Goal: Complete application form

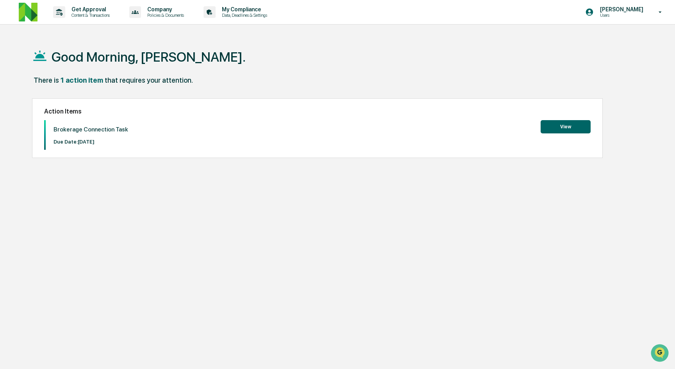
click at [546, 130] on button "View" at bounding box center [565, 126] width 50 height 13
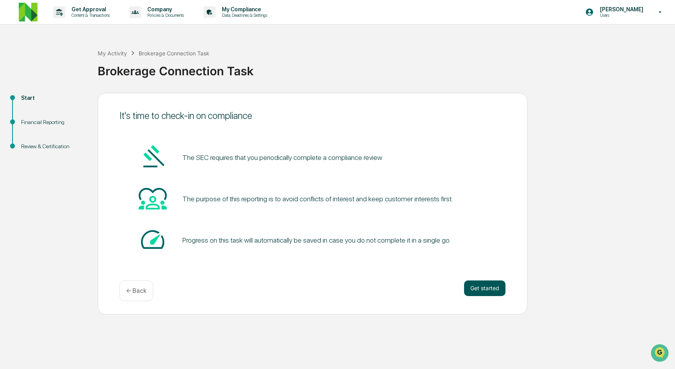
click at [490, 292] on button "Get started" at bounding box center [484, 289] width 41 height 16
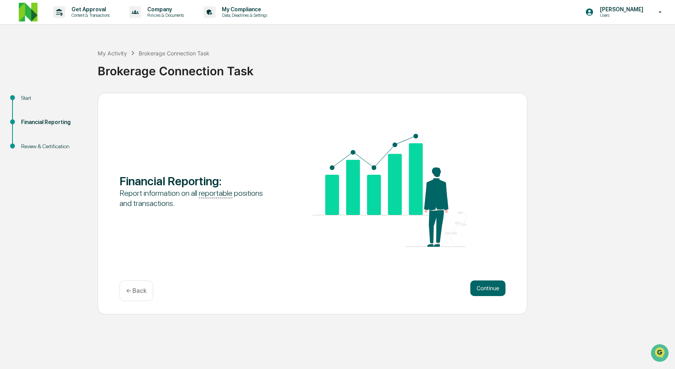
click at [490, 292] on button "Continue" at bounding box center [487, 289] width 35 height 16
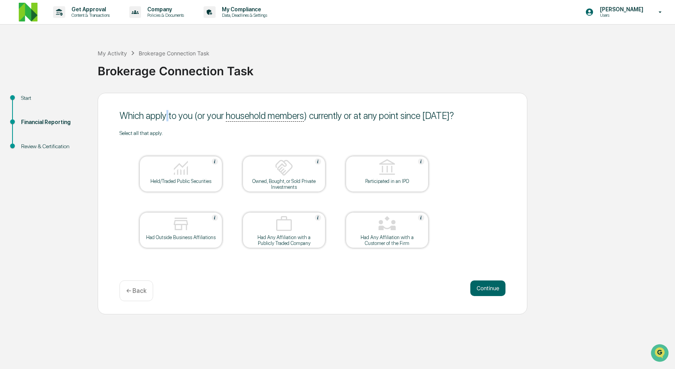
click at [169, 118] on div "Which apply to you (or your household members ) currently or at any point since…" at bounding box center [312, 115] width 386 height 11
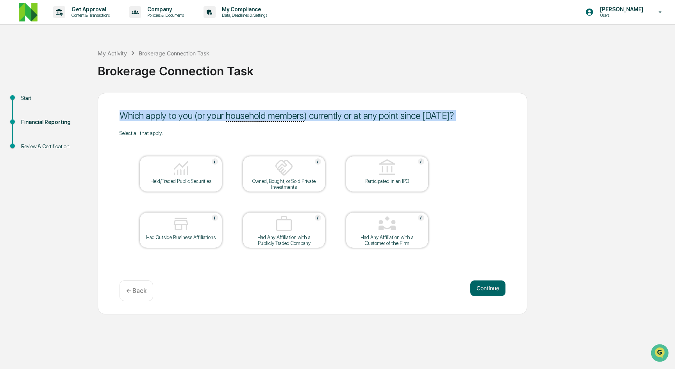
click at [169, 118] on div "Which apply to you (or your household members ) currently or at any point since…" at bounding box center [312, 115] width 386 height 11
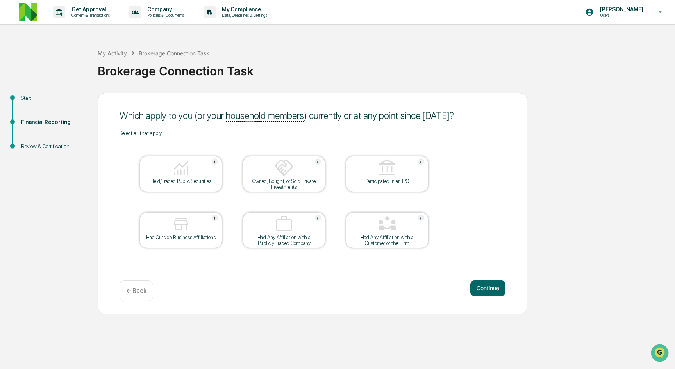
click at [202, 179] on div "Held/Traded Public Securities" at bounding box center [181, 181] width 70 height 6
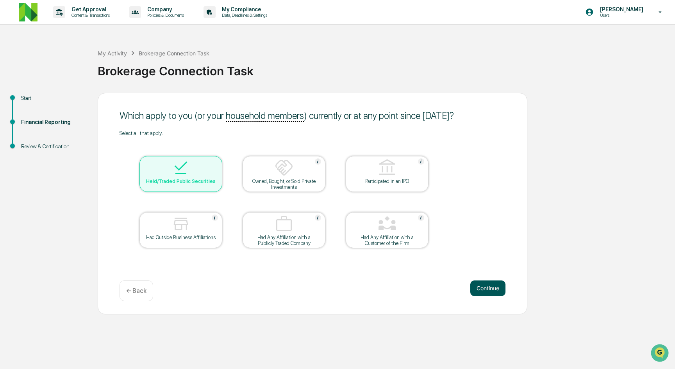
click at [498, 290] on button "Continue" at bounding box center [487, 289] width 35 height 16
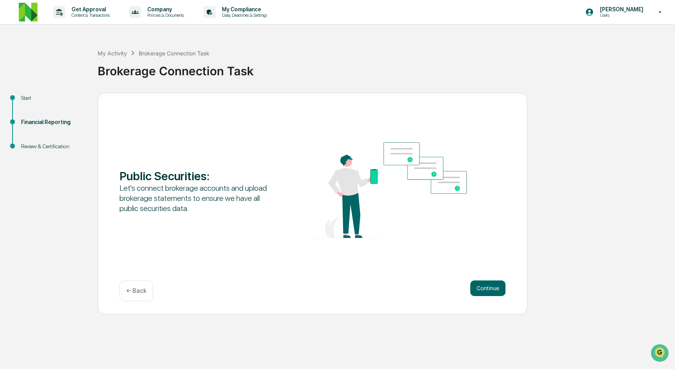
click at [498, 290] on button "Continue" at bounding box center [487, 289] width 35 height 16
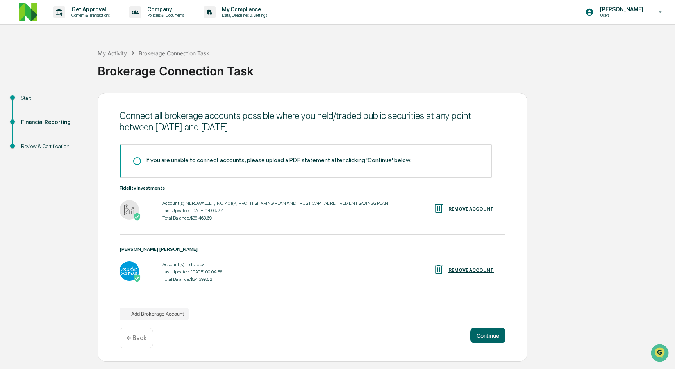
click at [305, 205] on div "Account(s): NERDWALLET, INC. 401(K) PROFIT SHARING PLAN AND TRUST, CAPITAL RETI…" at bounding box center [275, 203] width 226 height 5
click at [326, 233] on div "Fidelity Investments Account(s): NERDWALLET, INC. 401(K) PROFIT SHARING PLAN AN…" at bounding box center [312, 210] width 386 height 50
click at [502, 337] on button "Continue" at bounding box center [487, 336] width 35 height 16
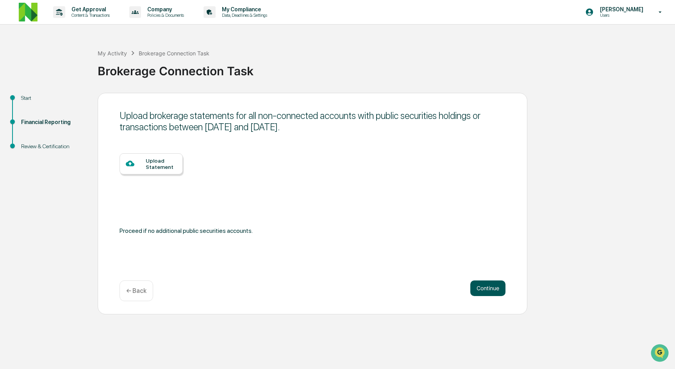
click at [483, 295] on button "Continue" at bounding box center [487, 289] width 35 height 16
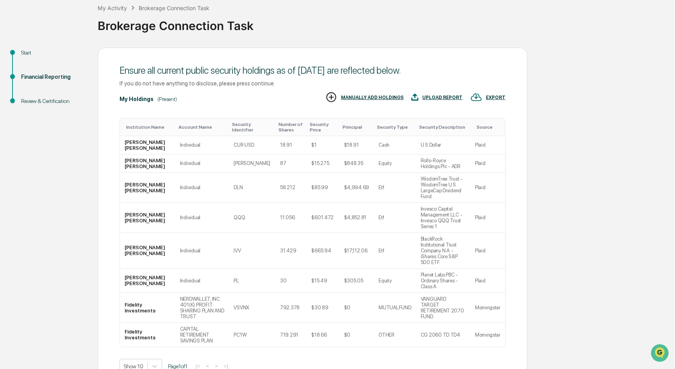
scroll to position [80, 0]
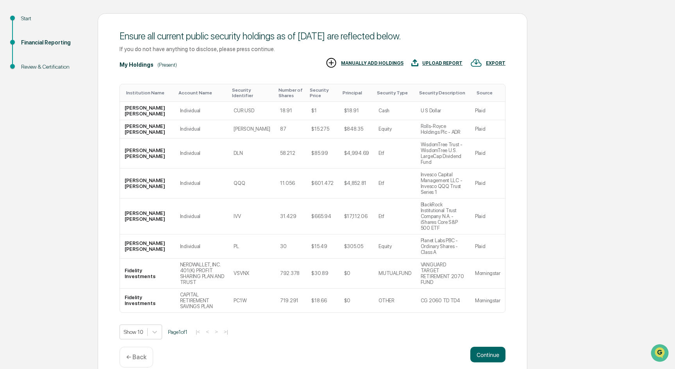
click at [135, 354] on p "← Back" at bounding box center [136, 357] width 20 height 7
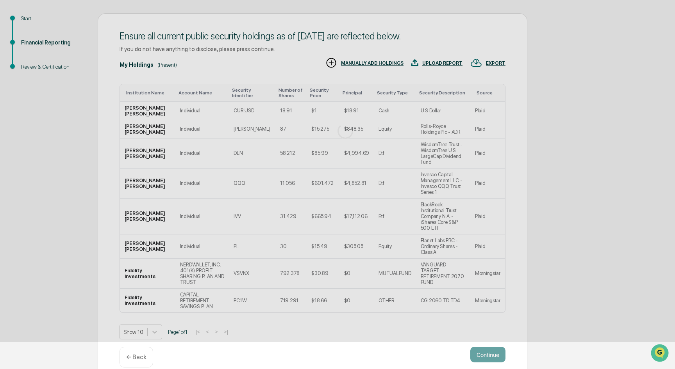
scroll to position [0, 0]
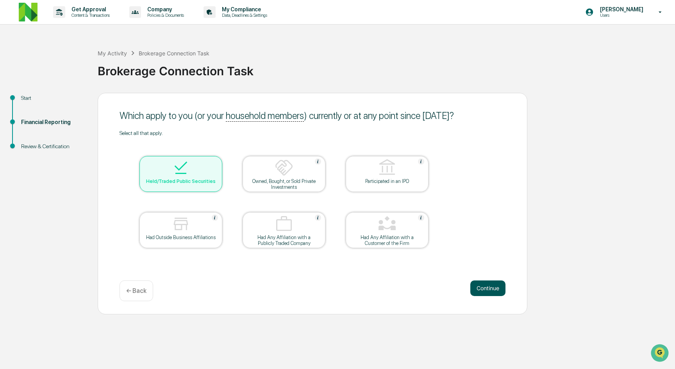
click at [485, 291] on button "Continue" at bounding box center [487, 289] width 35 height 16
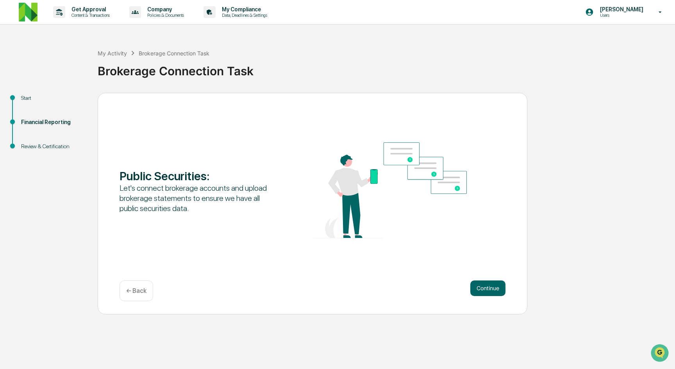
click at [485, 291] on button "Continue" at bounding box center [487, 289] width 35 height 16
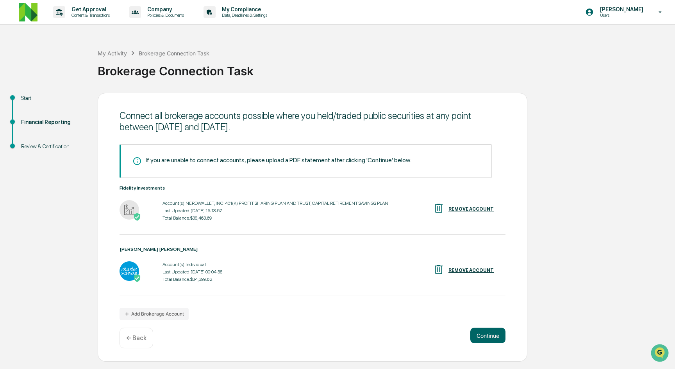
click at [208, 210] on div "Last Updated: [DATE] 15:13:57" at bounding box center [275, 210] width 226 height 5
click at [180, 314] on button "Add Brokerage Account" at bounding box center [153, 314] width 69 height 12
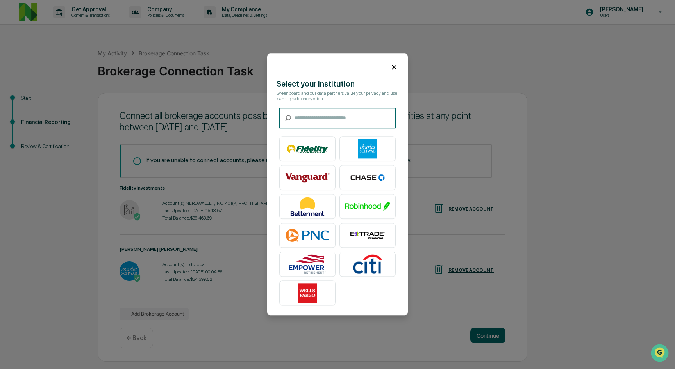
click at [327, 117] on input "text" at bounding box center [345, 118] width 102 height 21
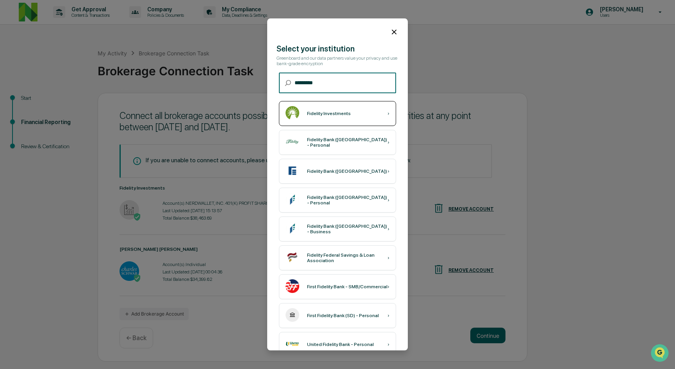
type input "********"
click at [364, 110] on div "Fidelity Investments ›" at bounding box center [337, 114] width 117 height 25
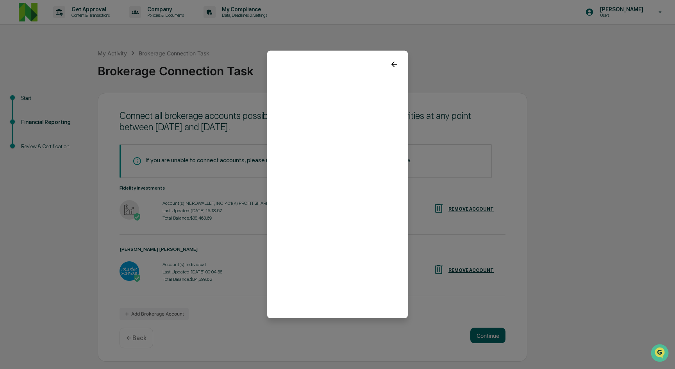
click at [395, 63] on icon at bounding box center [394, 64] width 9 height 9
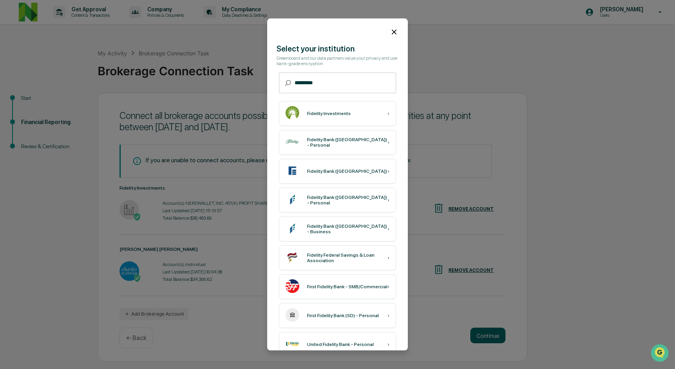
click at [395, 30] on icon at bounding box center [394, 32] width 9 height 9
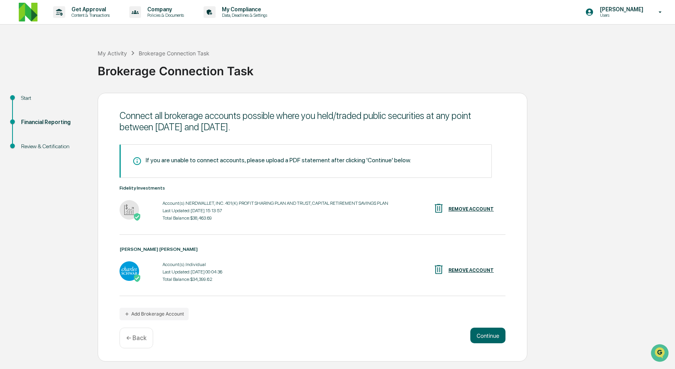
click at [488, 325] on div "Connect all brokerage accounts possible where you held/traded public securities…" at bounding box center [312, 227] width 429 height 269
click at [490, 338] on button "Continue" at bounding box center [487, 336] width 35 height 16
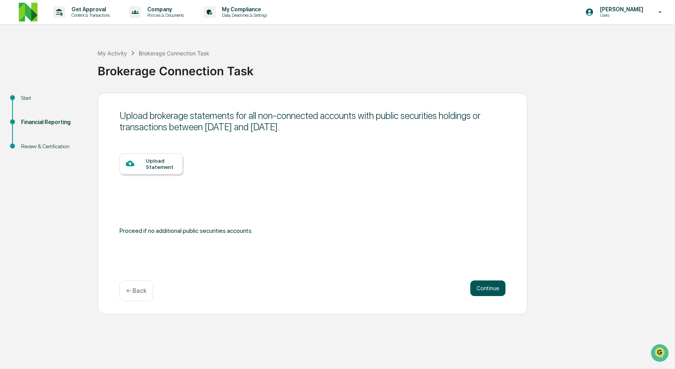
click at [492, 283] on button "Continue" at bounding box center [487, 289] width 35 height 16
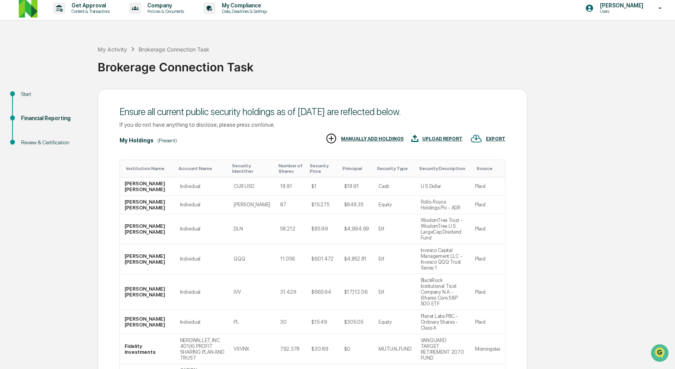
scroll to position [80, 0]
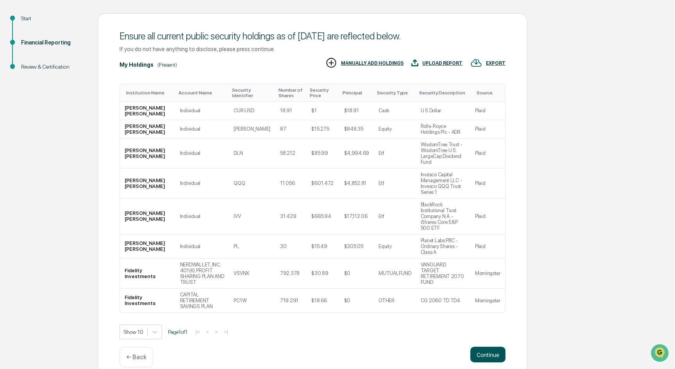
click at [486, 347] on button "Continue" at bounding box center [487, 355] width 35 height 16
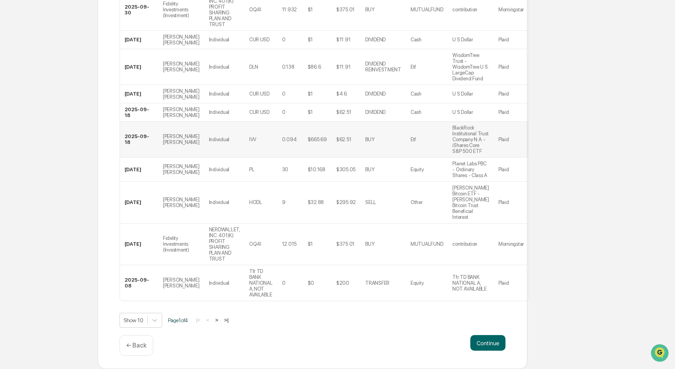
scroll to position [244, 0]
click at [221, 320] on button ">" at bounding box center [217, 320] width 8 height 7
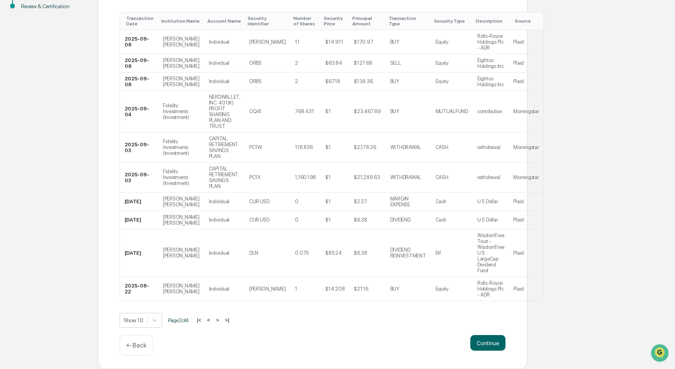
scroll to position [144, 0]
click at [212, 324] on button "<" at bounding box center [209, 320] width 8 height 7
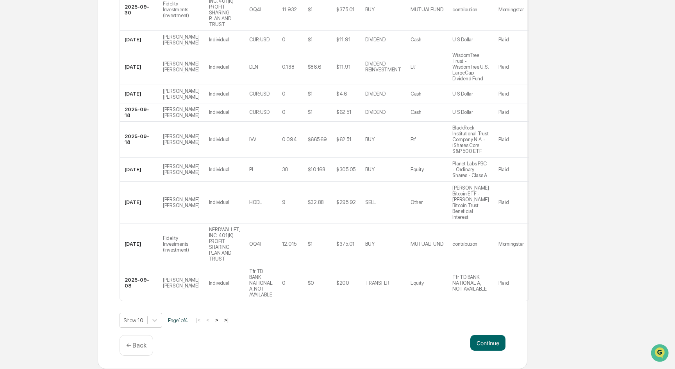
scroll to position [220, 0]
click at [221, 324] on button ">" at bounding box center [217, 320] width 8 height 7
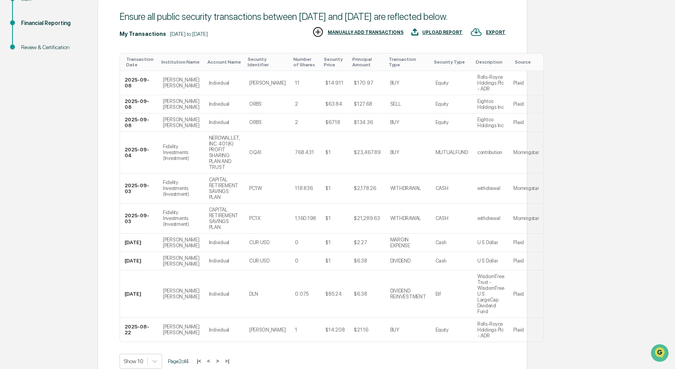
scroll to position [151, 0]
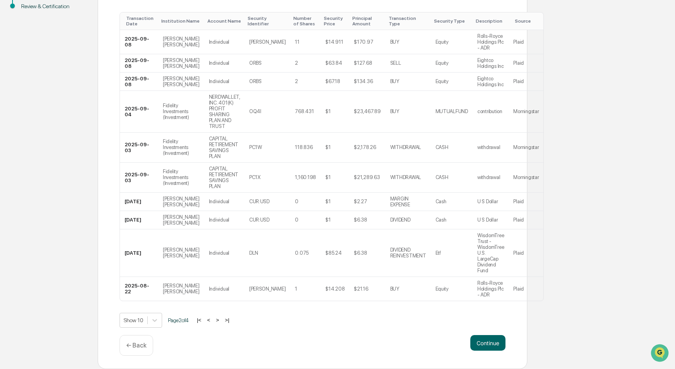
click at [221, 322] on button ">" at bounding box center [218, 320] width 8 height 7
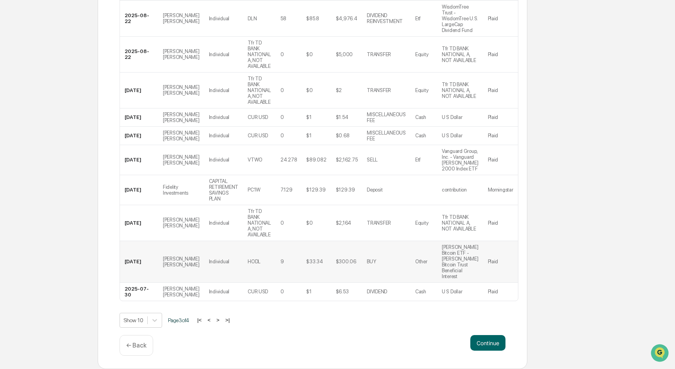
scroll to position [215, 0]
click at [222, 320] on button ">" at bounding box center [218, 320] width 8 height 7
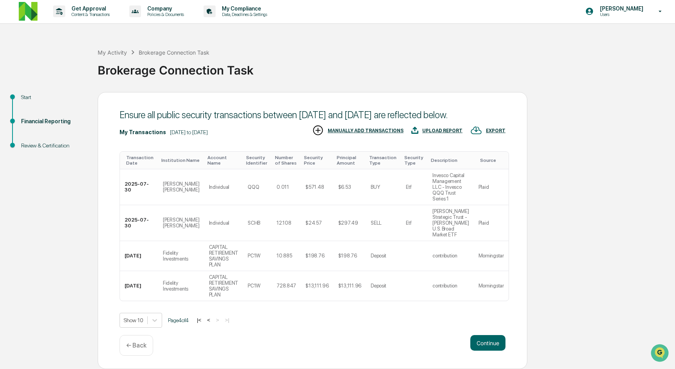
scroll to position [18, 0]
click at [390, 343] on div "Continue ← Back" at bounding box center [312, 345] width 386 height 21
click at [484, 346] on button "Continue" at bounding box center [487, 343] width 35 height 16
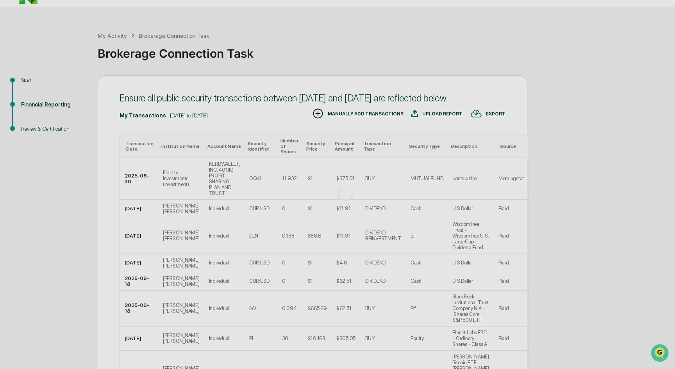
scroll to position [0, 0]
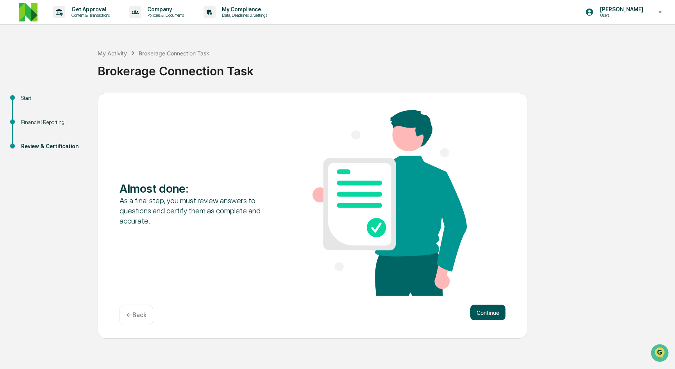
click at [484, 319] on button "Continue" at bounding box center [487, 313] width 35 height 16
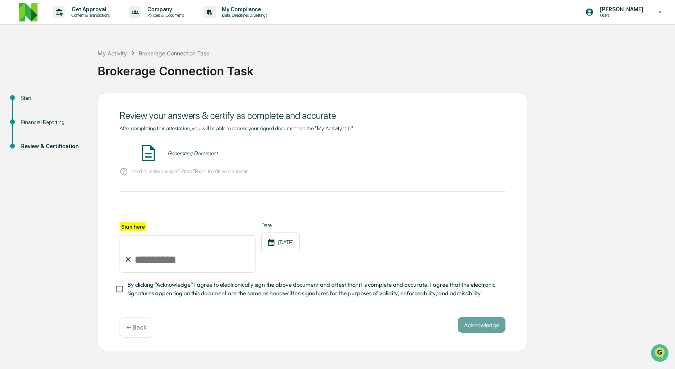
click at [180, 245] on input "Sign here" at bounding box center [187, 253] width 136 height 37
type input "**********"
click at [340, 178] on div "Need to make changes? Press "Back" to edit your answers" at bounding box center [312, 172] width 386 height 16
click at [269, 288] on span "By clicking "Acknowledge" I agree to electronically sign the above document and…" at bounding box center [313, 290] width 372 height 18
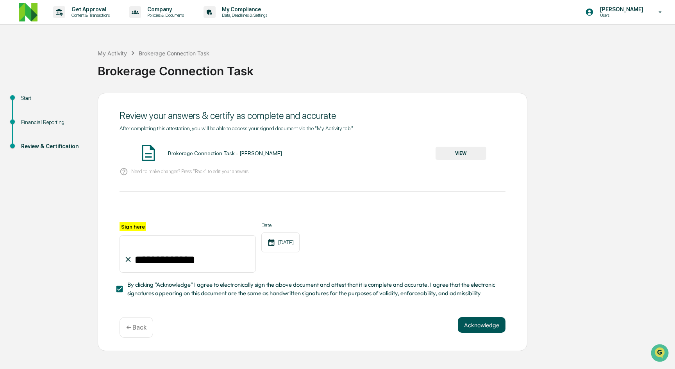
click at [474, 322] on button "Acknowledge" at bounding box center [482, 325] width 48 height 16
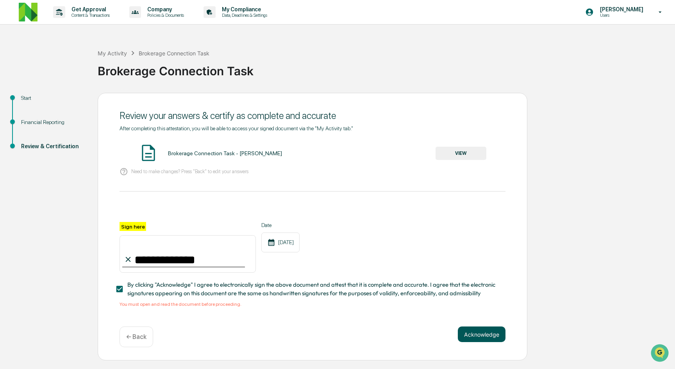
click at [476, 334] on button "Acknowledge" at bounding box center [482, 335] width 48 height 16
click at [495, 331] on button "Acknowledge" at bounding box center [482, 335] width 48 height 16
click at [467, 159] on button "VIEW" at bounding box center [460, 153] width 51 height 13
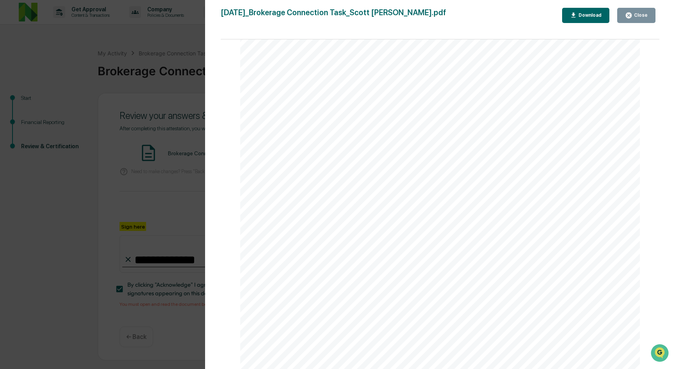
scroll to position [2025, 0]
click at [618, 21] on button "Close" at bounding box center [636, 15] width 38 height 15
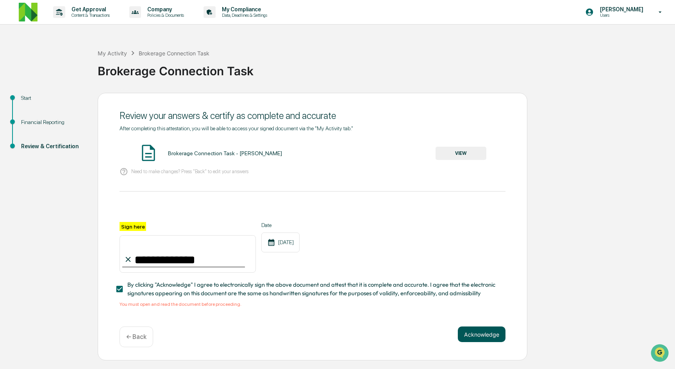
click at [497, 338] on button "Acknowledge" at bounding box center [482, 335] width 48 height 16
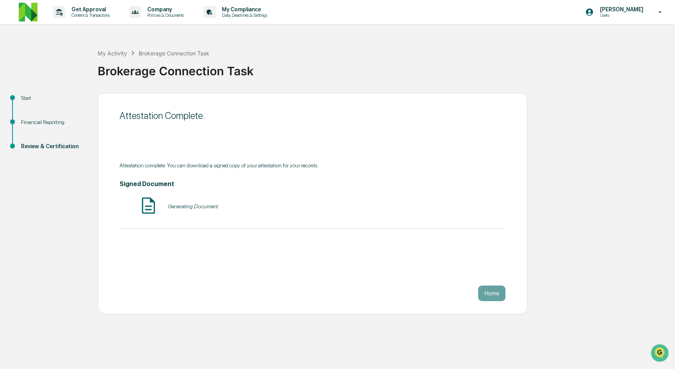
click at [490, 297] on button "Home" at bounding box center [491, 294] width 27 height 16
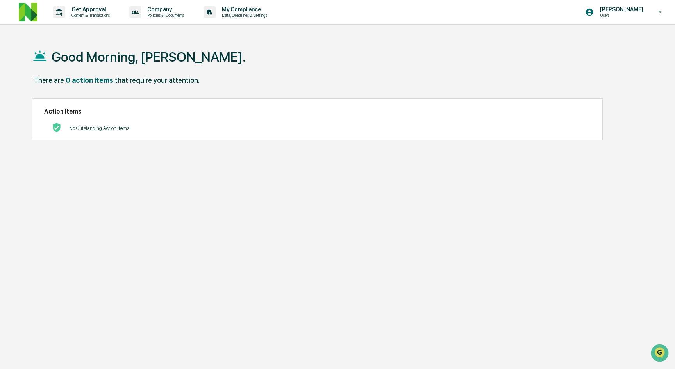
click at [206, 93] on div "Good Morning, [PERSON_NAME]. There are 0 action items that require your attenti…" at bounding box center [335, 221] width 631 height 369
